Goal: Register for event/course

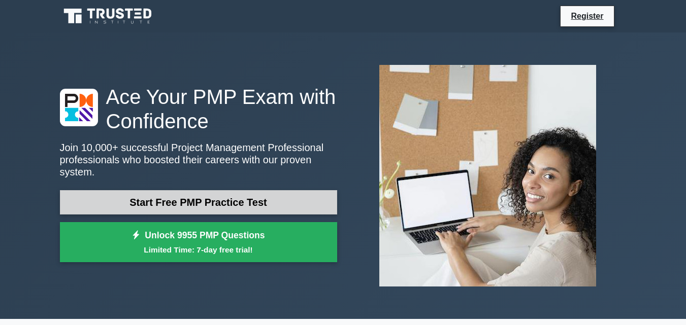
click at [193, 190] on link "Start Free PMP Practice Test" at bounding box center [198, 202] width 277 height 24
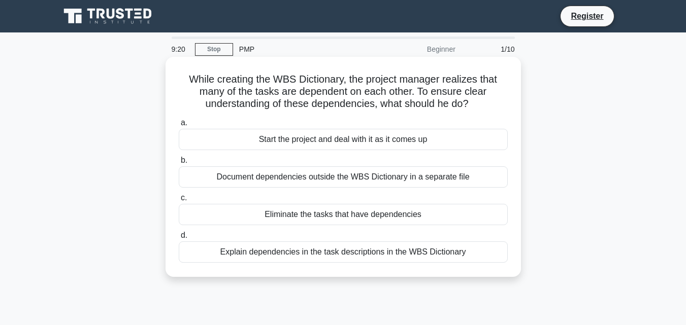
click at [192, 246] on div "Explain dependencies in the task descriptions in the WBS Dictionary" at bounding box center [343, 252] width 329 height 21
click at [179, 239] on input "d. Explain dependencies in the task descriptions in the WBS Dictionary" at bounding box center [179, 235] width 0 height 7
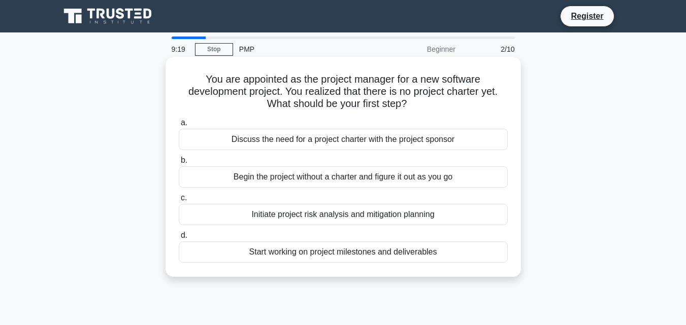
click at [183, 234] on span "d." at bounding box center [184, 235] width 7 height 9
click at [179, 234] on input "d. Start working on project milestones and deliverables" at bounding box center [179, 235] width 0 height 7
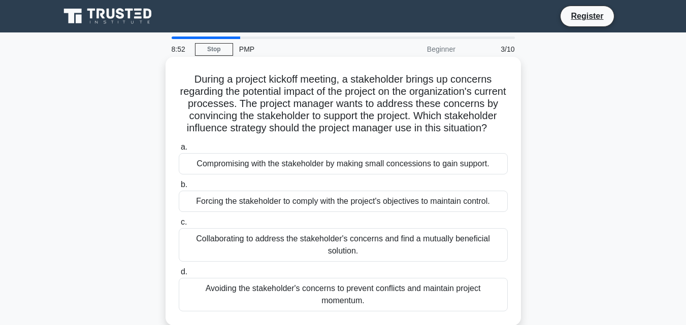
click at [180, 256] on div "Collaborating to address the stakeholder's concerns and find a mutually benefic…" at bounding box center [343, 245] width 329 height 34
click at [179, 226] on input "c. Collaborating to address the stakeholder's concerns and find a mutually bene…" at bounding box center [179, 222] width 0 height 7
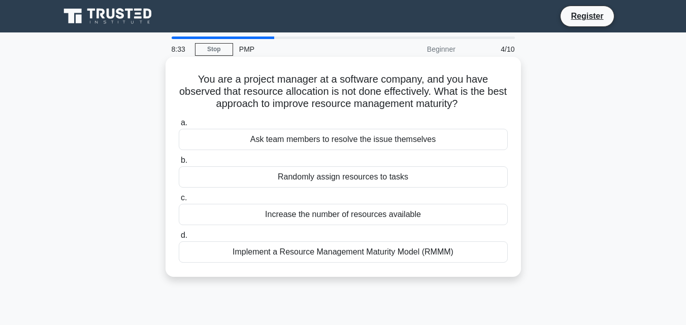
click at [203, 248] on div "Implement a Resource Management Maturity Model (RMMM)" at bounding box center [343, 252] width 329 height 21
click at [179, 239] on input "d. Implement a Resource Management Maturity Model (RMMM)" at bounding box center [179, 235] width 0 height 7
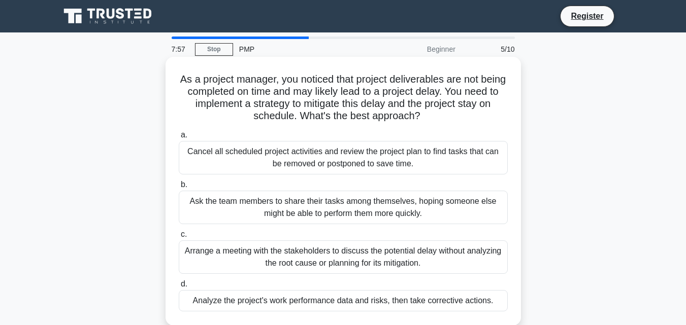
click at [276, 294] on div "Analyze the project's work performance data and risks, then take corrective act…" at bounding box center [343, 300] width 329 height 21
click at [179, 288] on input "d. Analyze the project's work performance data and risks, then take corrective …" at bounding box center [179, 284] width 0 height 7
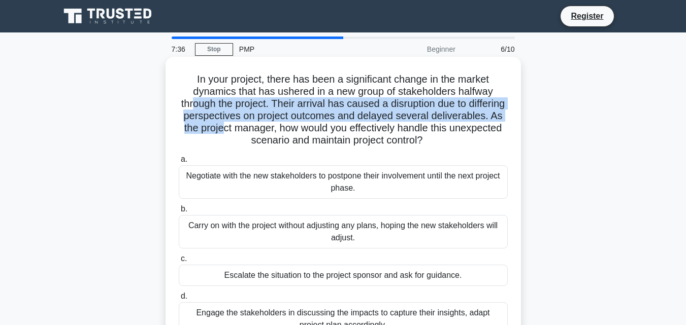
drag, startPoint x: 209, startPoint y: 100, endPoint x: 300, endPoint y: 136, distance: 97.6
click at [300, 136] on h5 "In your project, there has been a significant change in the market dynamics tha…" at bounding box center [343, 110] width 331 height 74
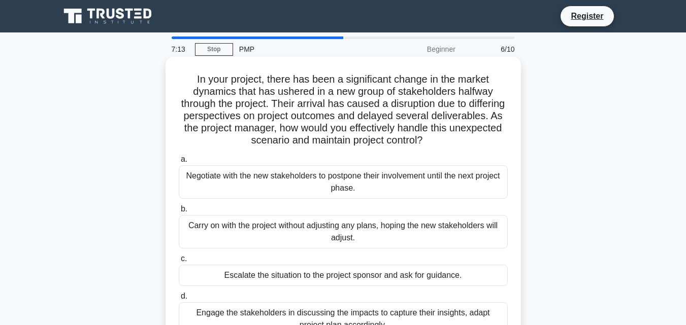
click at [386, 314] on div "Engage the stakeholders in discussing the impacts to capture their insights, ad…" at bounding box center [343, 320] width 329 height 34
click at [179, 300] on input "d. Engage the stakeholders in discussing the impacts to capture their insights,…" at bounding box center [179, 296] width 0 height 7
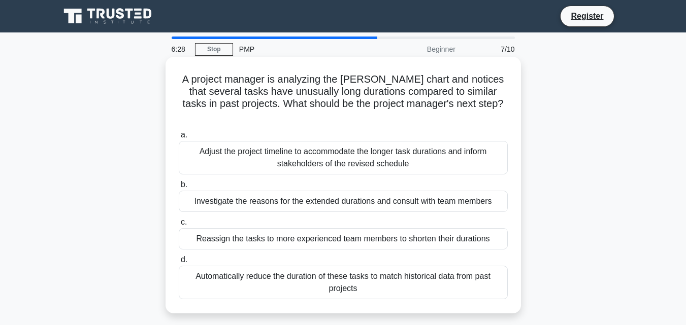
click at [375, 141] on div "Adjust the project timeline to accommodate the longer task durations and inform…" at bounding box center [343, 158] width 329 height 34
click at [179, 135] on input "a. Adjust the project timeline to accommodate the longer task durations and inf…" at bounding box center [179, 135] width 0 height 7
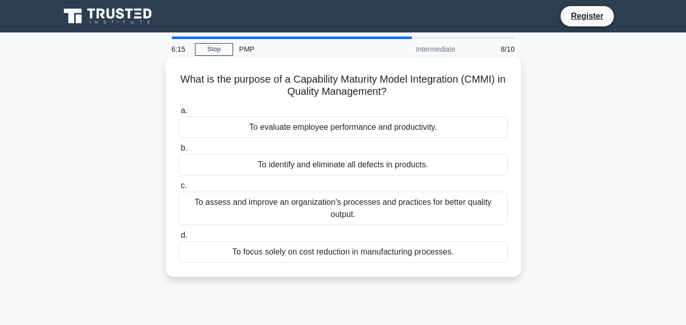
click at [358, 204] on div "To assess and improve an organization's processes and practices for better qual…" at bounding box center [343, 209] width 329 height 34
click at [179, 189] on input "c. To assess and improve an organization's processes and practices for better q…" at bounding box center [179, 186] width 0 height 7
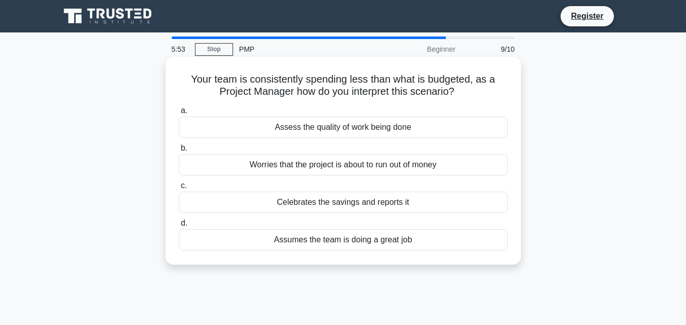
click at [377, 131] on div "Assess the quality of work being done" at bounding box center [343, 127] width 329 height 21
click at [179, 114] on input "a. Assess the quality of work being done" at bounding box center [179, 111] width 0 height 7
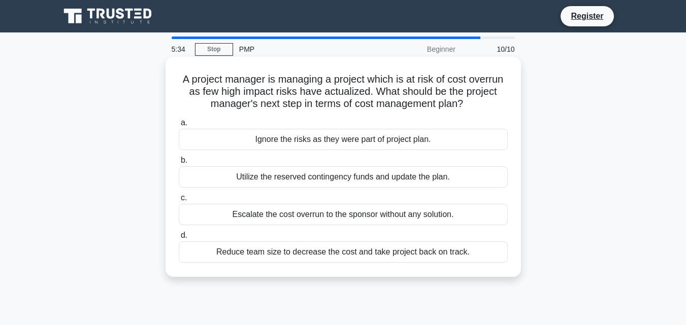
click at [351, 177] on div "Utilize the reserved contingency funds and update the plan." at bounding box center [343, 177] width 329 height 21
click at [179, 164] on input "b. Utilize the reserved contingency funds and update the plan." at bounding box center [179, 160] width 0 height 7
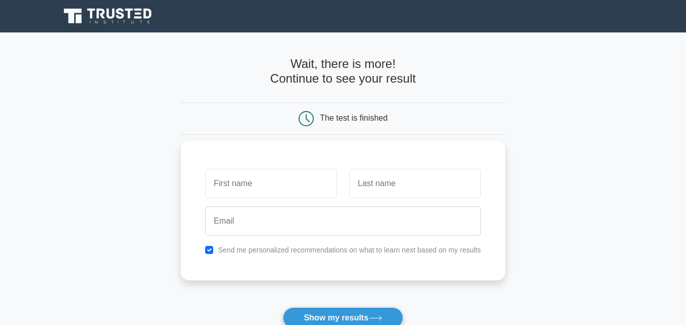
click at [314, 181] on input "text" at bounding box center [270, 183] width 131 height 29
type input "Hashim"
click at [363, 178] on input "text" at bounding box center [414, 183] width 131 height 29
type input "Yassin"
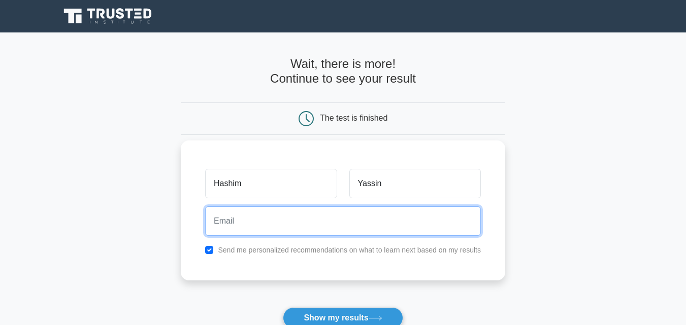
click at [319, 213] on input "email" at bounding box center [343, 221] width 276 height 29
type input "yassinhashim045@gmail.com"
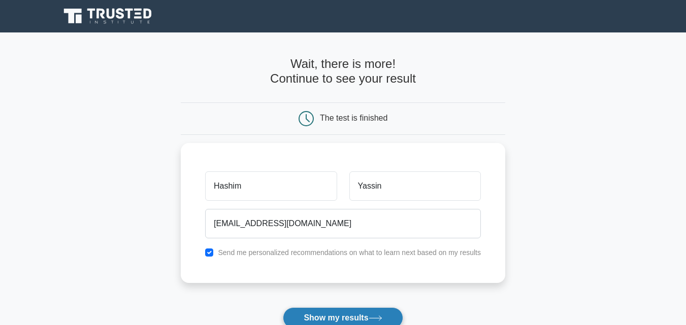
click at [347, 320] on button "Show my results" at bounding box center [343, 318] width 120 height 21
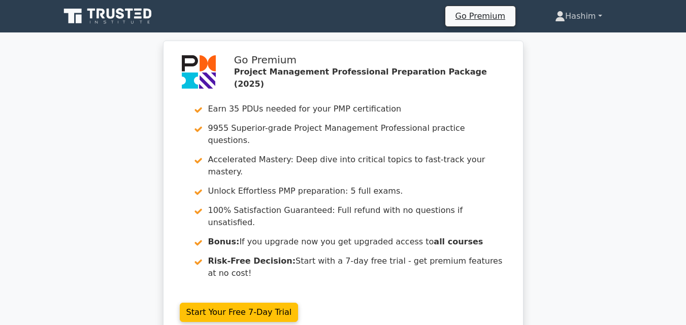
click at [567, 12] on link "Hashim" at bounding box center [577, 16] width 95 height 20
click at [535, 129] on div "Go Premium Project Management Professional Preparation Package (2025) Earn 35 P…" at bounding box center [343, 196] width 686 height 311
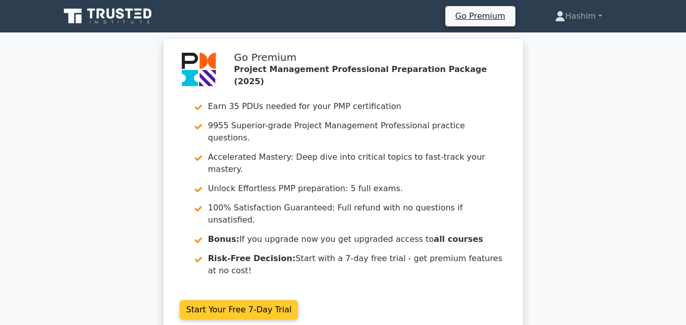
click at [298, 301] on link "Start Your Free 7-Day Trial" at bounding box center [239, 310] width 119 height 19
